Goal: Task Accomplishment & Management: Complete application form

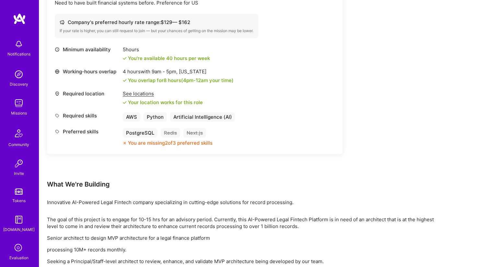
scroll to position [101, 0]
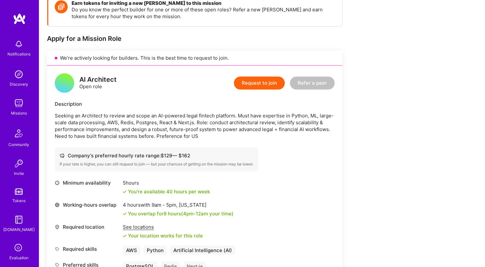
click at [264, 97] on div "AI Architect Open role Request to join Refer a peer Description Seeking an Arch…" at bounding box center [194, 176] width 295 height 222
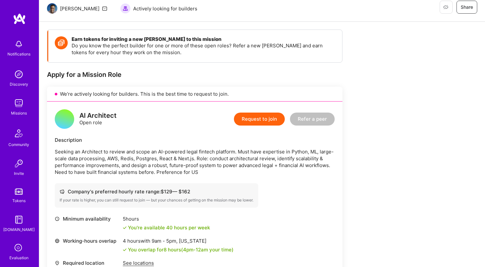
scroll to position [0, 0]
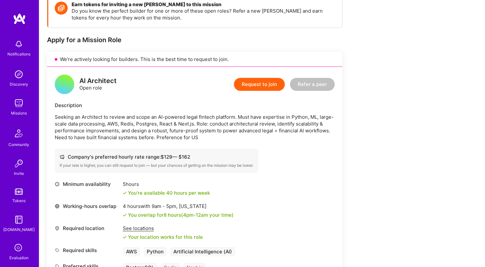
scroll to position [104, 0]
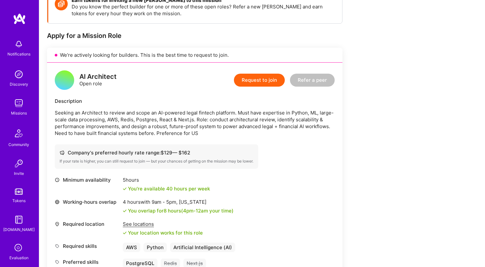
click at [249, 83] on button "Request to join" at bounding box center [259, 80] width 51 height 13
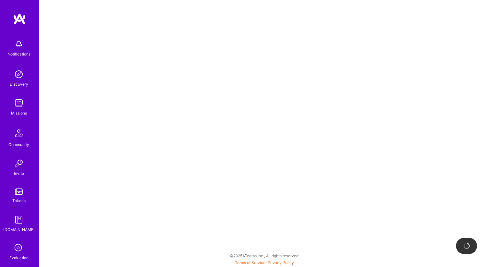
select select "NL"
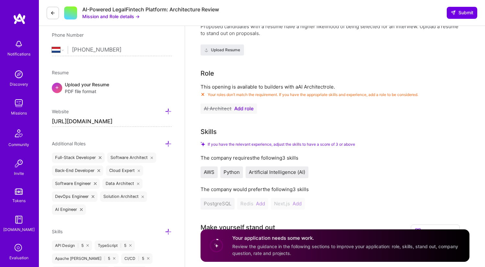
scroll to position [149, 0]
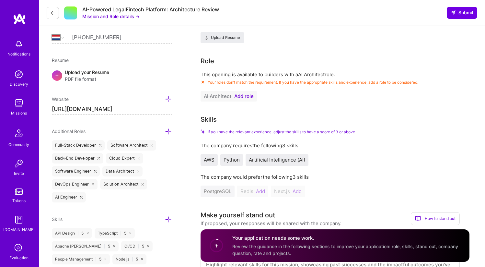
click at [249, 98] on span "Add role" at bounding box center [243, 96] width 19 height 5
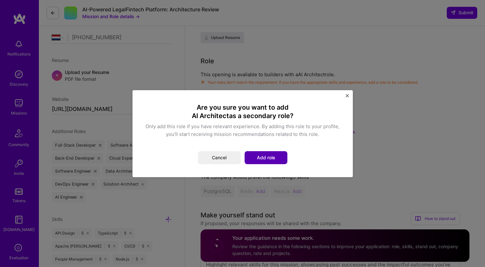
click at [262, 157] on button "Add role" at bounding box center [266, 157] width 43 height 13
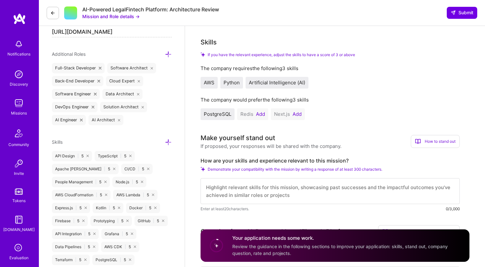
scroll to position [238, 0]
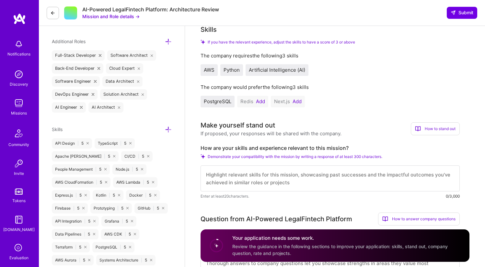
click at [261, 102] on button "Add" at bounding box center [260, 101] width 9 height 5
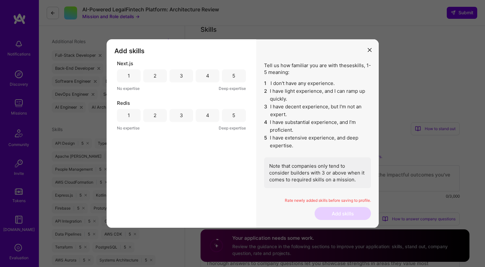
click at [208, 115] on div "4" at bounding box center [207, 115] width 3 height 7
click at [215, 76] on div "4" at bounding box center [208, 75] width 24 height 13
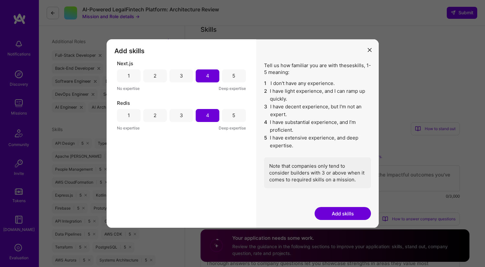
click at [339, 212] on button "Add skills" at bounding box center [343, 213] width 56 height 13
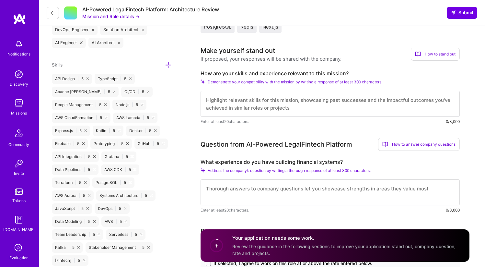
scroll to position [306, 0]
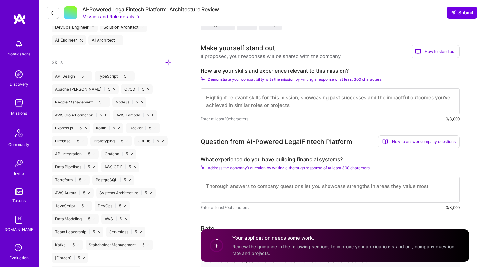
click at [312, 105] on textarea at bounding box center [330, 101] width 259 height 26
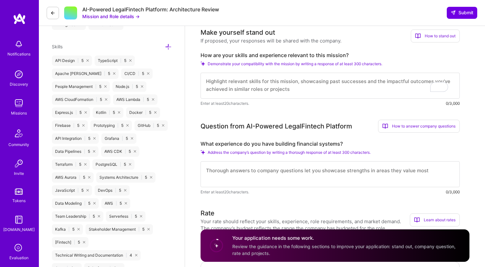
scroll to position [329, 0]
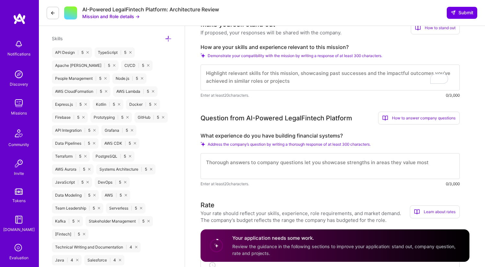
click at [319, 160] on textarea at bounding box center [330, 166] width 259 height 26
type textarea "w"
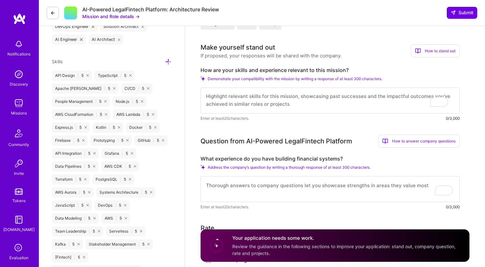
scroll to position [306, 0]
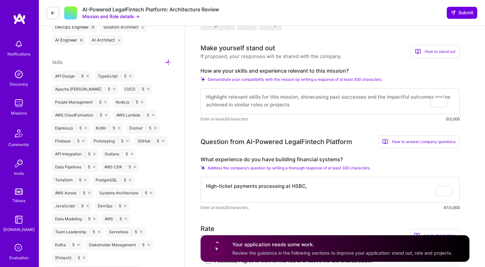
click at [226, 184] on textarea "High-ticket payments processing at HSBC," at bounding box center [330, 190] width 259 height 26
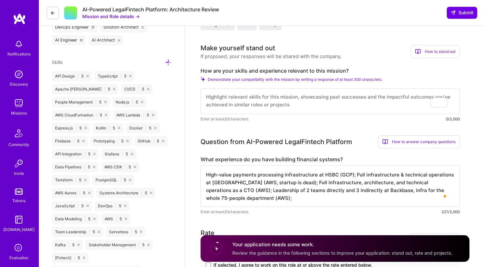
click at [352, 174] on textarea "High-value payments processing infrastructure at HSBC (GCP); Full infrastructur…" at bounding box center [330, 185] width 259 height 41
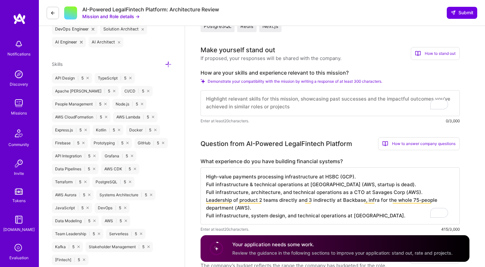
scroll to position [304, 0]
type textarea "High-value payments processing infrastructure at HSBC (GCP). Full infrastructur…"
click at [338, 100] on textarea "To enrich screen reader interactions, please activate Accessibility in Grammarl…" at bounding box center [330, 102] width 259 height 26
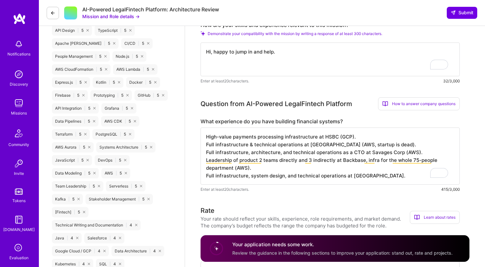
scroll to position [351, 0]
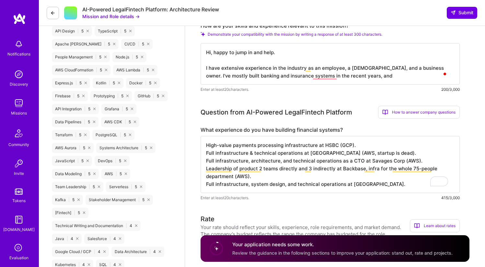
type textarea "Hi, happy to jump in and help. I have extensive experience in the industry as a…"
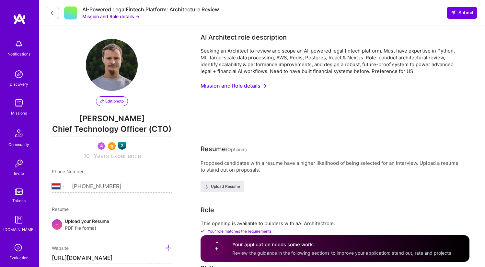
select select "NL"
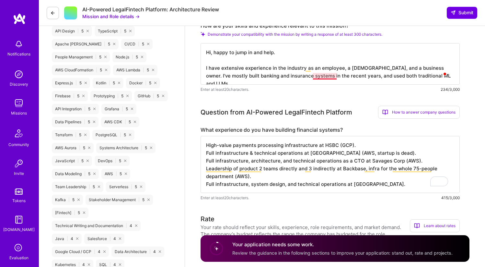
click at [327, 78] on textarea "Hi, happy to jump in and help. I have extensive experience in the industry as a…" at bounding box center [330, 63] width 259 height 41
click at [373, 75] on textarea "Hi, happy to jump in and help. I have extensive experience in the industry as a…" at bounding box center [330, 63] width 259 height 41
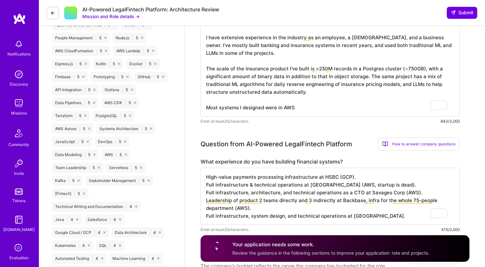
scroll to position [370, 0]
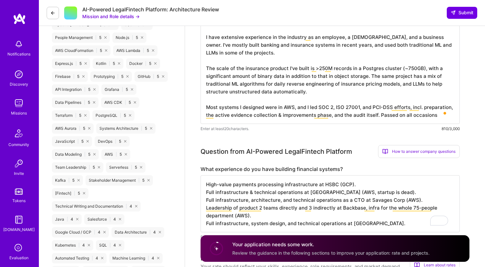
type textarea "Hi, happy to jump in and help. I have extensive experience in the industry as a…"
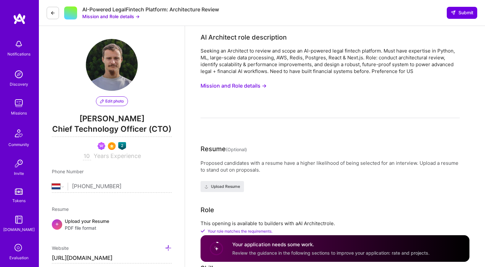
select select "NL"
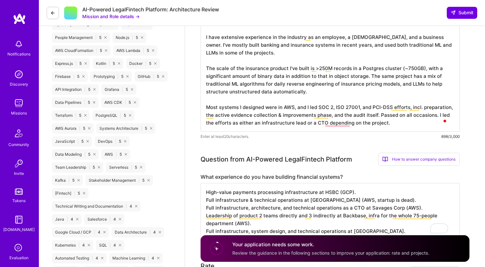
click at [336, 121] on textarea "Hi, happy to jump in and help. I have extensive experience in the industry as a…" at bounding box center [330, 71] width 259 height 119
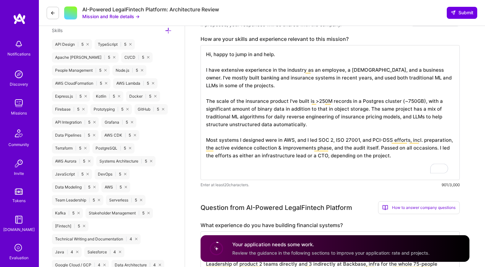
scroll to position [342, 0]
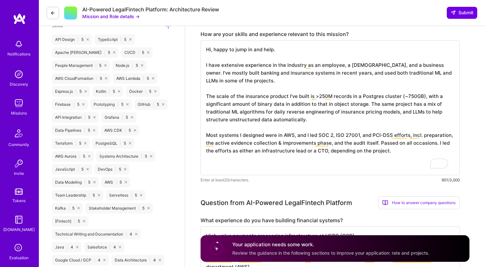
click at [329, 78] on textarea "Hi, happy to jump in and help. I have extensive experience in the industry as a…" at bounding box center [330, 107] width 259 height 135
click at [327, 56] on textarea "Hi, happy to jump in and help. I have extensive experience in the industry as a…" at bounding box center [330, 107] width 259 height 135
click at [318, 162] on textarea "Hi, happy to jump in and help. I have extensive experience in the industry as a…" at bounding box center [330, 107] width 259 height 135
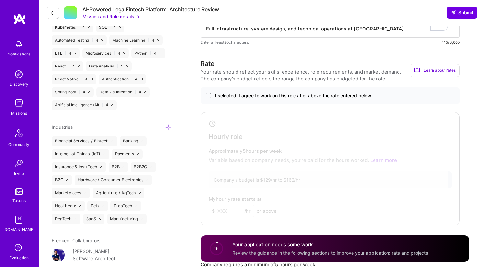
scroll to position [590, 0]
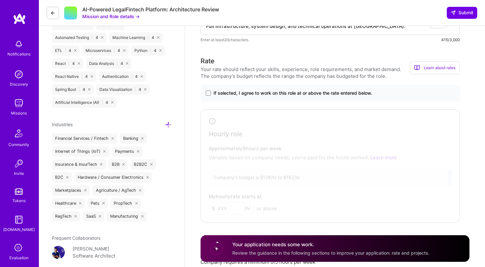
type textarea "Hi, happy to jump in and help. I have extensive experience in the industry as a…"
click at [284, 93] on span "If selected, I agree to work on this role at or above the rate entered below." at bounding box center [293, 93] width 159 height 6
click at [0, 0] on input "If selected, I agree to work on this role at or above the rate entered below." at bounding box center [0, 0] width 0 height 0
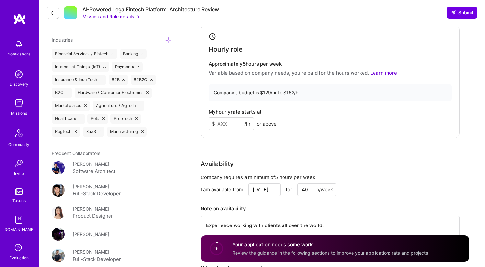
scroll to position [678, 0]
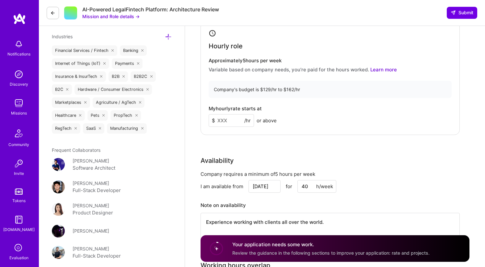
click at [240, 119] on input at bounding box center [231, 120] width 45 height 13
type input "160"
click at [289, 126] on div "My hourly rate starts at $ 160 /hr or above" at bounding box center [330, 116] width 243 height 21
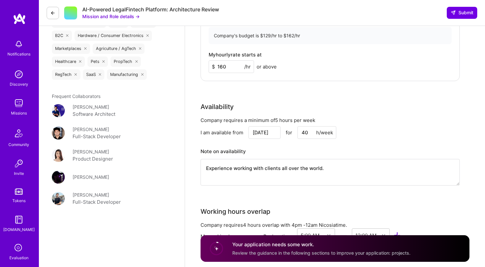
scroll to position [734, 0]
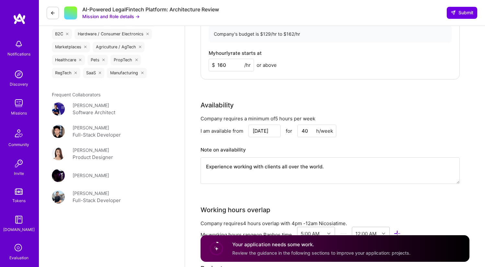
click at [311, 129] on input "40" at bounding box center [316, 130] width 39 height 13
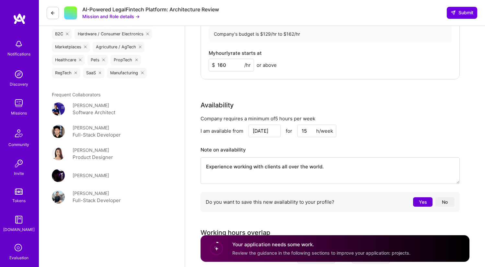
type input "15"
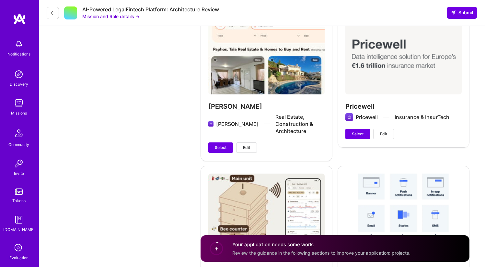
scroll to position [1086, 0]
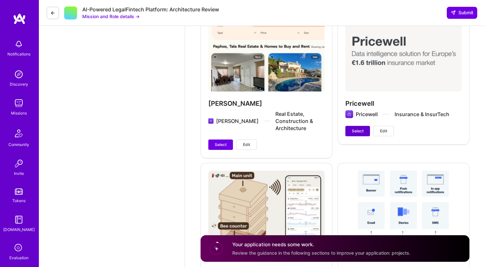
click at [351, 132] on button "Select" at bounding box center [357, 131] width 25 height 10
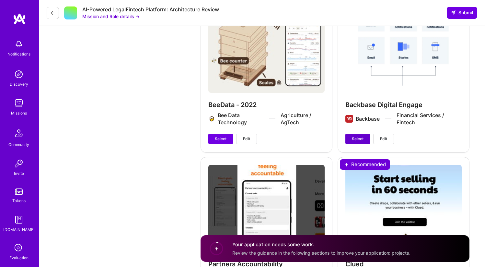
click at [352, 136] on span "Select" at bounding box center [358, 139] width 12 height 6
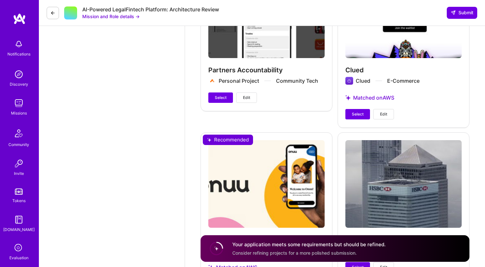
scroll to position [1478, 0]
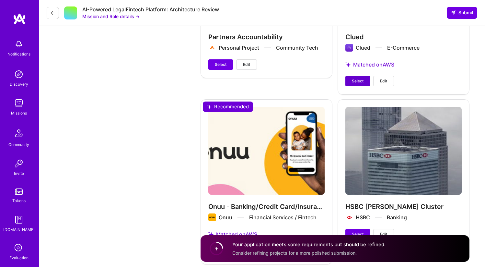
click at [358, 78] on button "Select" at bounding box center [357, 81] width 25 height 10
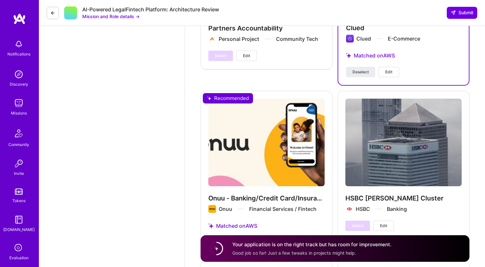
scroll to position [1484, 0]
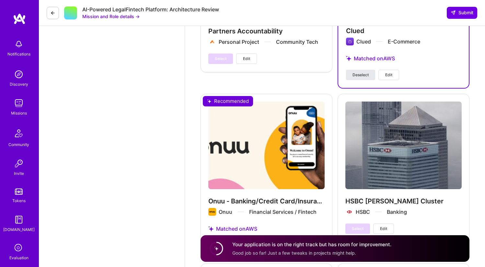
click at [368, 72] on span "Deselect" at bounding box center [361, 75] width 16 height 6
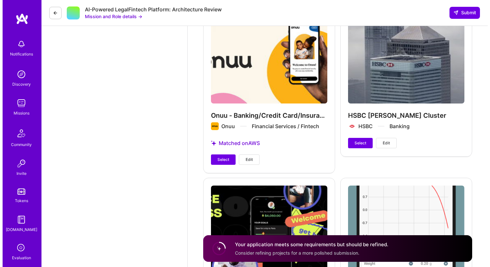
scroll to position [1573, 0]
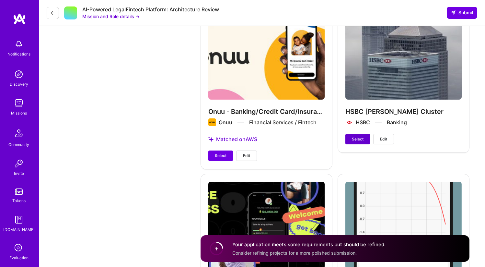
click at [358, 136] on span "Select" at bounding box center [358, 139] width 12 height 6
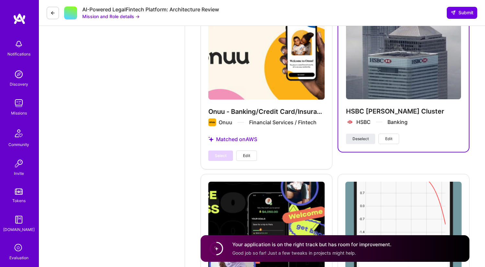
click at [382, 133] on button "Edit" at bounding box center [388, 138] width 21 height 10
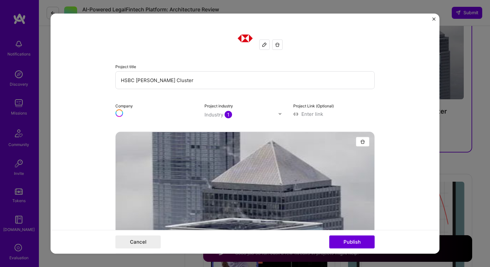
click at [228, 83] on input "HSBC Kafka Cluster" at bounding box center [244, 80] width 259 height 18
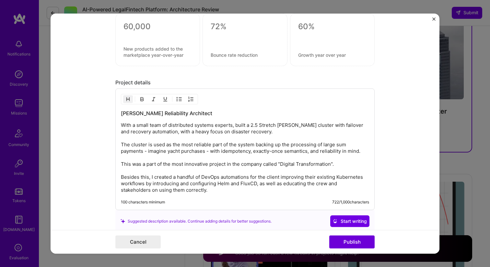
scroll to position [846, 0]
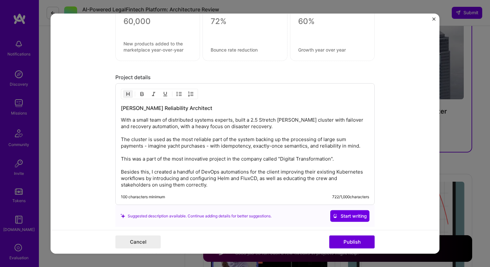
type input "HSBC High-value payments processing"
click at [262, 111] on h3 "Kafka Reliability Architect" at bounding box center [245, 107] width 248 height 7
click at [351, 240] on button "Publish" at bounding box center [351, 241] width 45 height 13
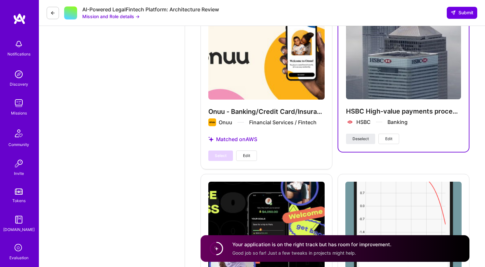
click at [338, 151] on div "HSBC High-value payments processing HSBC Banking Deselect Edit" at bounding box center [404, 86] width 132 height 164
click at [371, 133] on button "Deselect" at bounding box center [360, 138] width 29 height 10
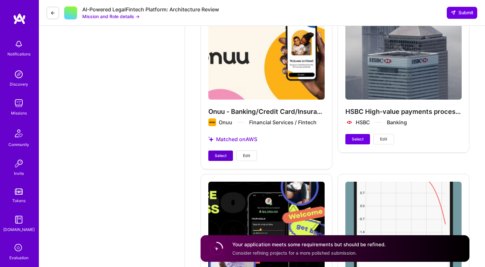
click at [226, 153] on span "Select" at bounding box center [221, 156] width 12 height 6
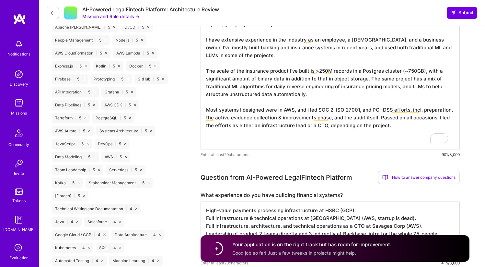
scroll to position [361, 0]
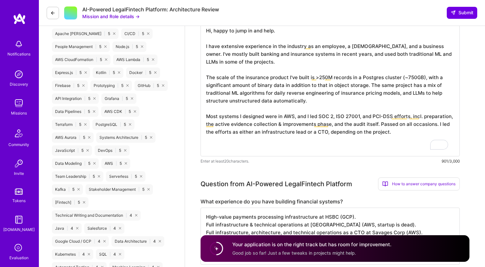
click at [349, 153] on textarea "Hi, happy to jump in and help. I have extensive experience in the industry as a…" at bounding box center [330, 88] width 259 height 135
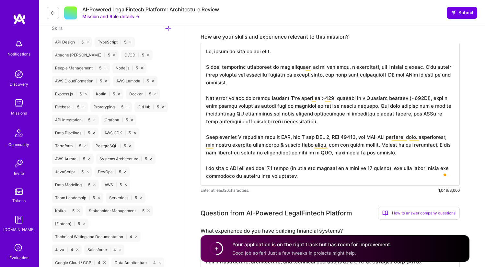
scroll to position [0, 0]
click at [345, 126] on textarea "To enrich screen reader interactions, please activate Accessibility in Grammarl…" at bounding box center [330, 114] width 259 height 143
click at [300, 97] on textarea "To enrich screen reader interactions, please activate Accessibility in Grammarl…" at bounding box center [330, 114] width 259 height 143
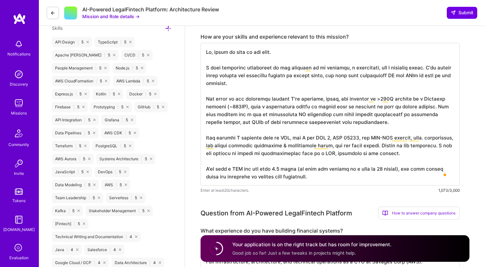
click at [330, 126] on textarea "To enrich screen reader interactions, please activate Accessibility in Grammarl…" at bounding box center [330, 114] width 259 height 143
click at [347, 121] on textarea "To enrich screen reader interactions, please activate Accessibility in Grammarl…" at bounding box center [330, 114] width 259 height 143
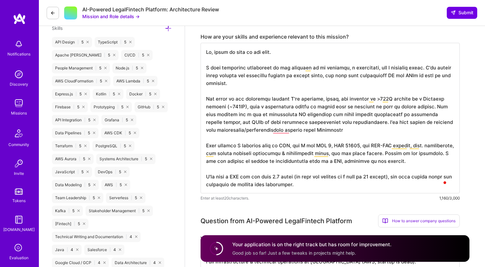
click at [289, 130] on textarea "To enrich screen reader interactions, please activate Accessibility in Grammarl…" at bounding box center [330, 118] width 259 height 150
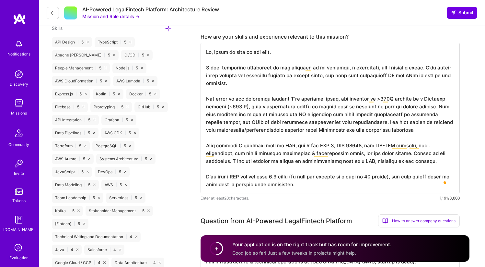
type textarea "Hi, happy to jump in and help. I have extensive experience in the industry as a…"
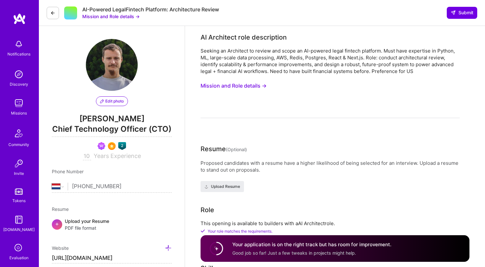
select select "NL"
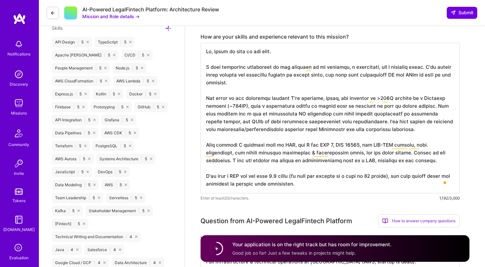
scroll to position [1, 0]
click at [392, 157] on textarea "To enrich screen reader interactions, please activate Accessibility in Grammarl…" at bounding box center [330, 118] width 259 height 150
click at [406, 127] on textarea "To enrich screen reader interactions, please activate Accessibility in Grammarl…" at bounding box center [330, 118] width 259 height 150
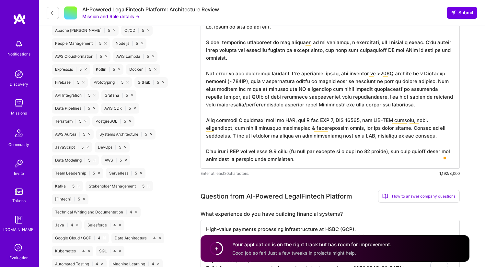
scroll to position [357, 0]
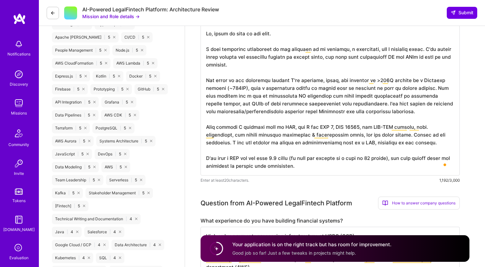
click at [337, 65] on textarea "To enrich screen reader interactions, please activate Accessibility in Grammarl…" at bounding box center [330, 100] width 259 height 150
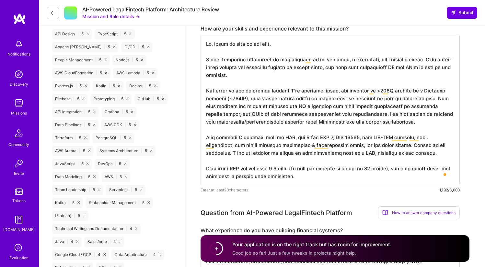
scroll to position [347, 0]
click at [337, 67] on textarea "To enrich screen reader interactions, please activate Accessibility in Grammarl…" at bounding box center [330, 110] width 259 height 150
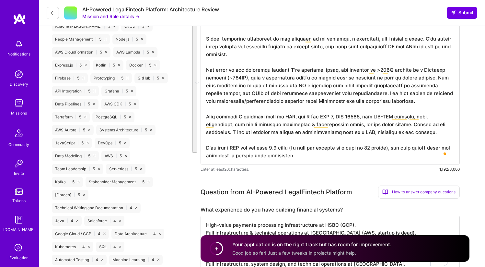
scroll to position [365, 0]
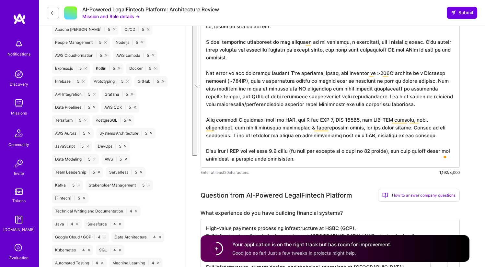
click at [327, 120] on textarea "To enrich screen reader interactions, please activate Accessibility in Grammarl…" at bounding box center [330, 92] width 259 height 150
click at [321, 145] on textarea "To enrich screen reader interactions, please activate Accessibility in Grammarl…" at bounding box center [330, 92] width 259 height 150
click at [287, 151] on textarea "To enrich screen reader interactions, please activate Accessibility in Grammarl…" at bounding box center [330, 92] width 259 height 150
click at [305, 161] on textarea "To enrich screen reader interactions, please activate Accessibility in Grammarl…" at bounding box center [330, 92] width 259 height 150
click at [403, 153] on textarea "To enrich screen reader interactions, please activate Accessibility in Grammarl…" at bounding box center [330, 92] width 259 height 150
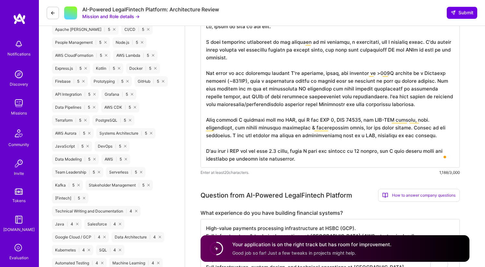
click at [402, 161] on textarea "To enrich screen reader interactions, please activate Accessibility in Grammarl…" at bounding box center [330, 92] width 259 height 150
click at [325, 152] on textarea "To enrich screen reader interactions, please activate Accessibility in Grammarl…" at bounding box center [330, 92] width 259 height 150
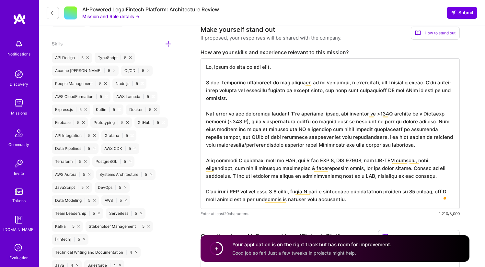
scroll to position [326, 0]
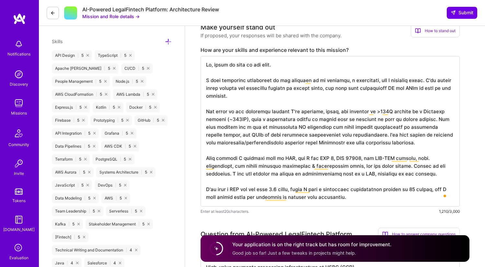
click at [335, 153] on textarea "To enrich screen reader interactions, please activate Accessibility in Grammarl…" at bounding box center [330, 131] width 259 height 150
type textarea "Hi, happy to jump in and help. I have extensive experience in the industry as a…"
click at [461, 13] on span "Submit" at bounding box center [462, 12] width 23 height 6
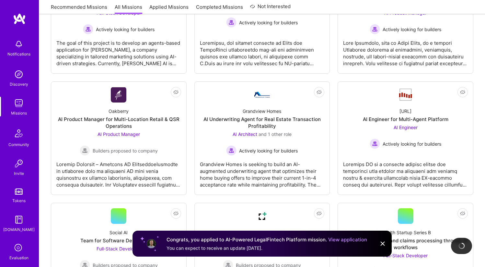
scroll to position [284, 0]
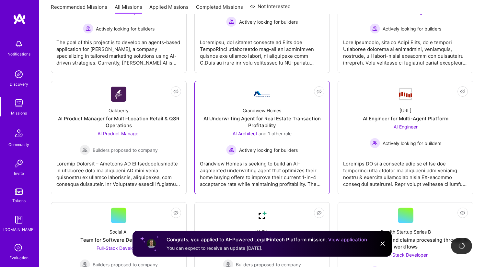
click at [266, 119] on div "AI Underwriting Agent for Real Estate Transaction Profitability" at bounding box center [262, 122] width 125 height 14
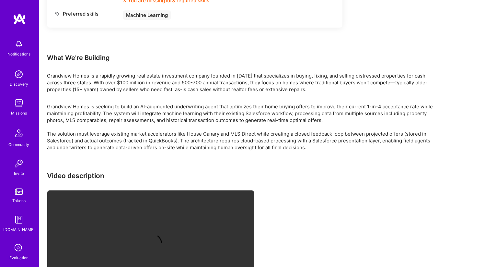
scroll to position [591, 0]
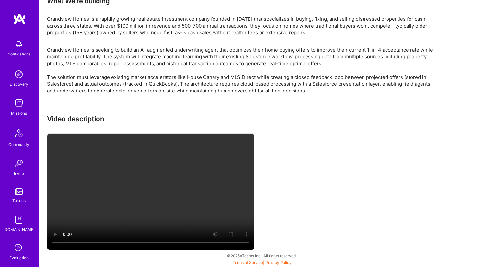
click at [16, 104] on img at bounding box center [18, 103] width 13 height 13
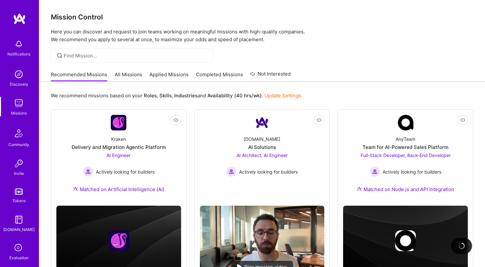
click at [185, 73] on link "Applied Missions" at bounding box center [168, 76] width 39 height 11
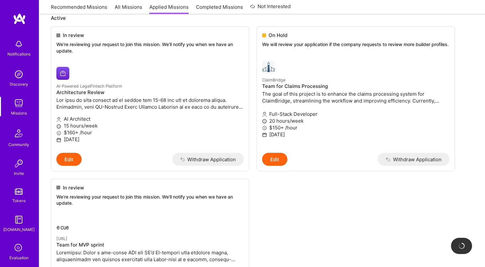
scroll to position [76, 0]
